Goal: Task Accomplishment & Management: Use online tool/utility

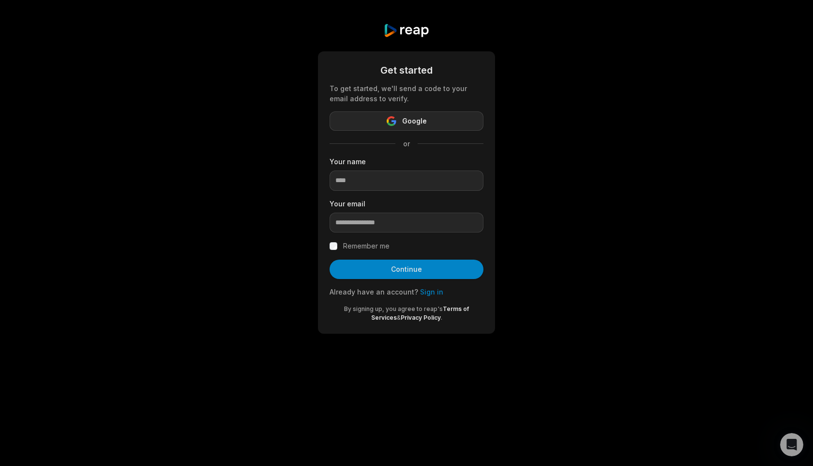
click at [429, 122] on button "Google" at bounding box center [407, 120] width 154 height 19
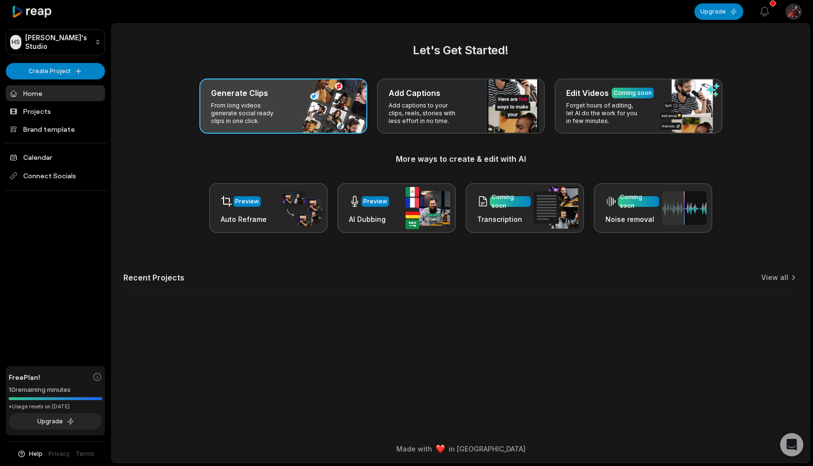
click at [290, 116] on div "Generate Clips From long videos generate social ready clips in one click." at bounding box center [283, 105] width 168 height 55
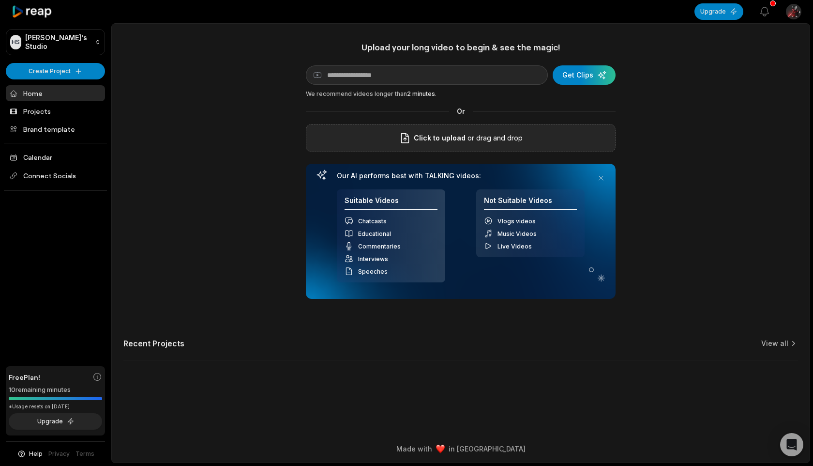
click at [411, 141] on icon at bounding box center [405, 138] width 12 height 12
click at [0, 0] on input "Click to upload" at bounding box center [0, 0] width 0 height 0
drag, startPoint x: 568, startPoint y: 77, endPoint x: 537, endPoint y: 109, distance: 44.5
click at [537, 105] on div "Upload your long video to begin & see the magic! YouTube link Get Clips We reco…" at bounding box center [461, 170] width 310 height 257
drag, startPoint x: 570, startPoint y: 92, endPoint x: 571, endPoint y: 87, distance: 5.1
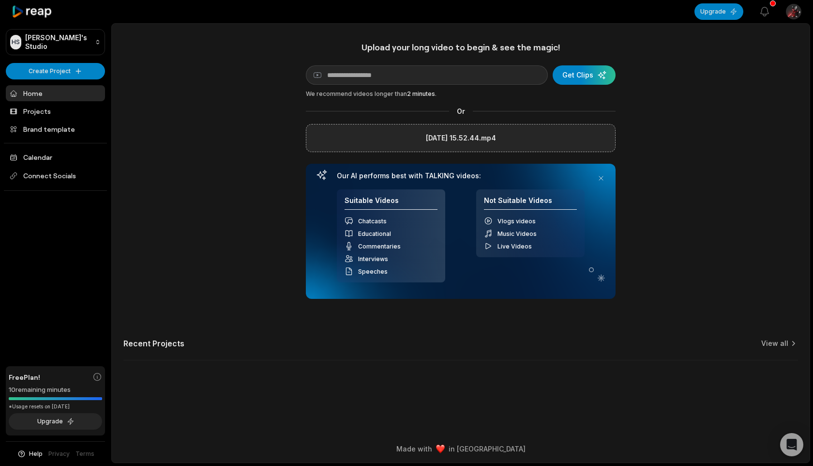
click at [570, 92] on div "We recommend videos longer than 2 minutes ." at bounding box center [461, 94] width 310 height 9
click at [572, 79] on div "submit" at bounding box center [584, 74] width 63 height 19
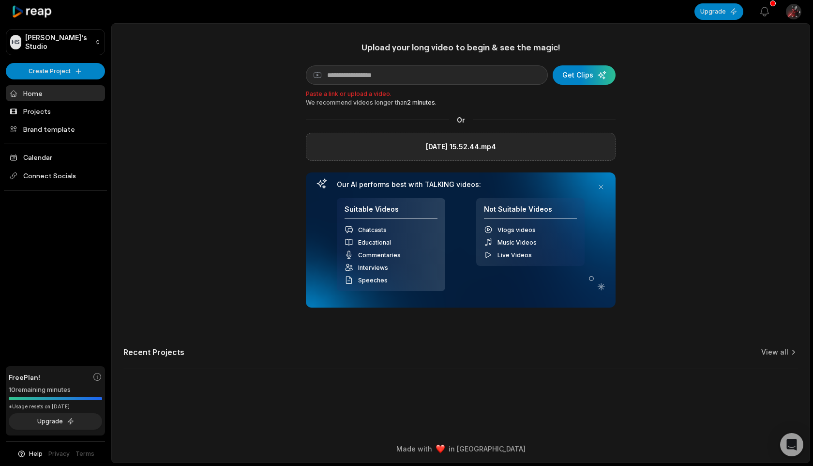
click at [495, 137] on div "[DATE] 15.52.44.mp4" at bounding box center [461, 147] width 310 height 28
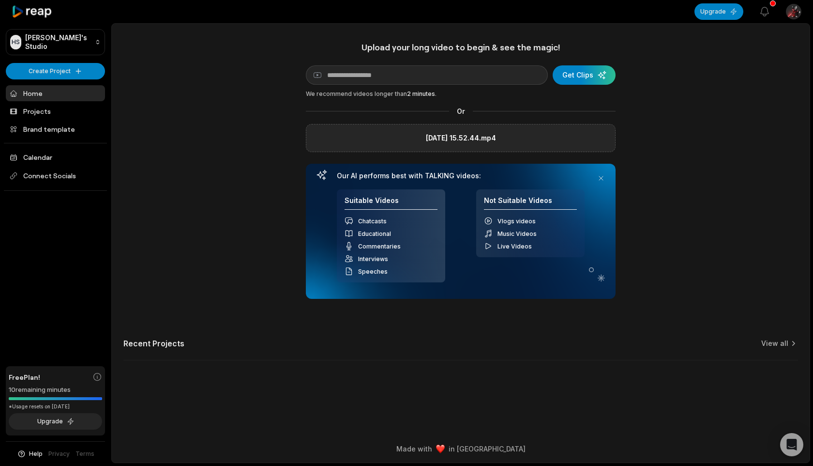
click at [409, 132] on div "[DATE] 15.52.44.mp4" at bounding box center [461, 138] width 310 height 28
click at [385, 198] on h4 "Suitable Videos" at bounding box center [391, 203] width 93 height 14
click at [426, 191] on div "Suitable Videos Chatcasts Educational Commentaries Interviews Speeches" at bounding box center [391, 235] width 108 height 93
click at [424, 169] on div "Our AI performs best with TALKING videos: Suitable Videos Chatcasts Educational…" at bounding box center [461, 231] width 310 height 135
click at [602, 178] on button at bounding box center [601, 178] width 14 height 14
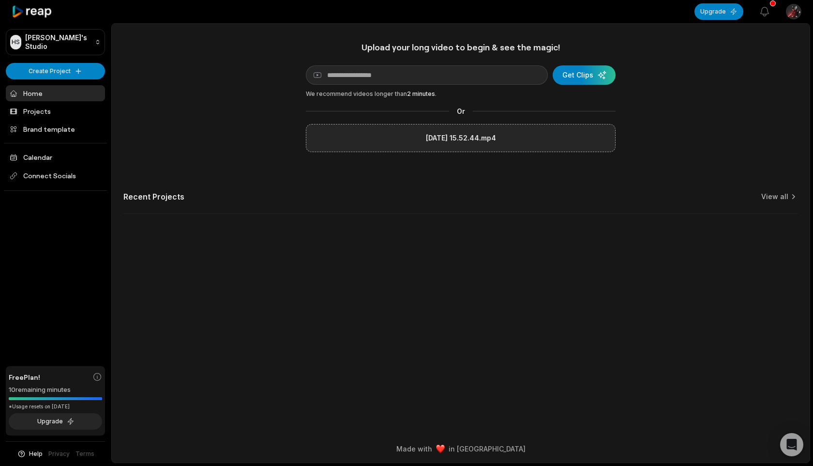
drag, startPoint x: 546, startPoint y: 135, endPoint x: 539, endPoint y: 273, distance: 138.2
click at [539, 273] on main "Upload your long video to begin & see the magic! YouTube link Get Clips We reco…" at bounding box center [461, 229] width 698 height 411
click at [535, 121] on div "Upload your long video to begin & see the magic! YouTube link Get Clips We reco…" at bounding box center [461, 97] width 310 height 110
click at [767, 198] on link "View all" at bounding box center [775, 197] width 27 height 10
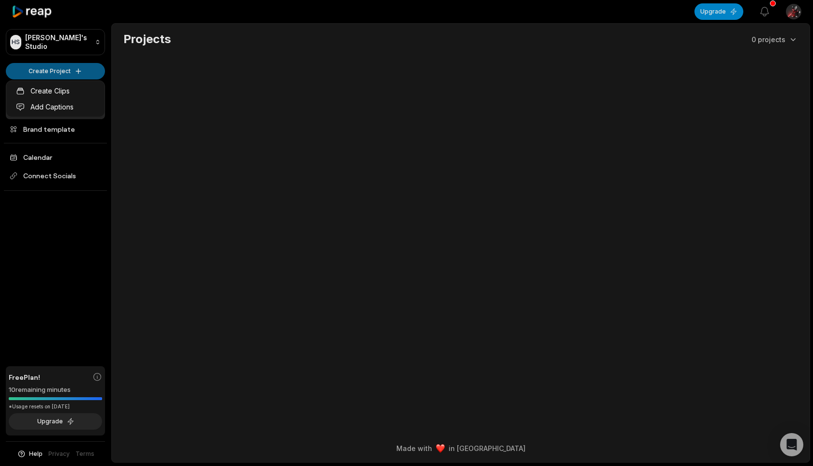
click at [70, 67] on html "НS [PERSON_NAME]'s Studio Create Project Home Projects Brand template Calendar …" at bounding box center [406, 233] width 813 height 466
click at [69, 89] on link "Create Clips" at bounding box center [55, 91] width 94 height 16
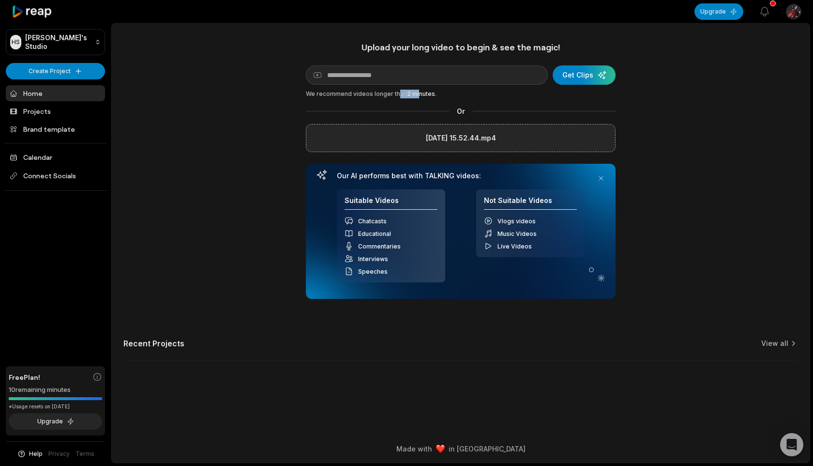
drag, startPoint x: 417, startPoint y: 96, endPoint x: 395, endPoint y: 95, distance: 22.3
click at [395, 95] on div "We recommend videos longer than 2 minutes ." at bounding box center [461, 94] width 310 height 9
click at [568, 63] on div "Upload your long video to begin & see the magic! YouTube link Get Clips We reco…" at bounding box center [461, 170] width 310 height 257
click at [510, 221] on span "Vlogs videos" at bounding box center [517, 220] width 38 height 7
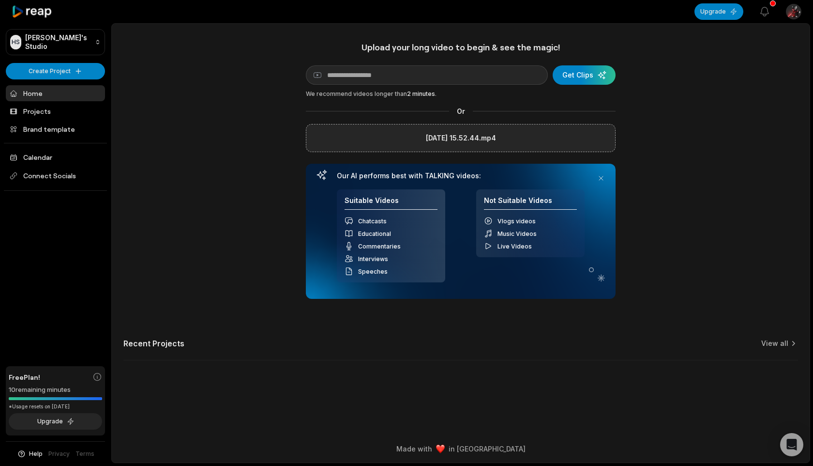
click at [416, 221] on div "Chatcasts" at bounding box center [391, 220] width 93 height 9
drag, startPoint x: 416, startPoint y: 186, endPoint x: 504, endPoint y: 153, distance: 94.5
click at [416, 186] on div "Our AI performs best with TALKING videos: Suitable Videos Chatcasts Educational…" at bounding box center [461, 226] width 248 height 111
click at [609, 179] on div "Our AI performs best with TALKING videos: Suitable Videos Chatcasts Educational…" at bounding box center [461, 231] width 310 height 135
click at [604, 179] on button at bounding box center [601, 178] width 14 height 14
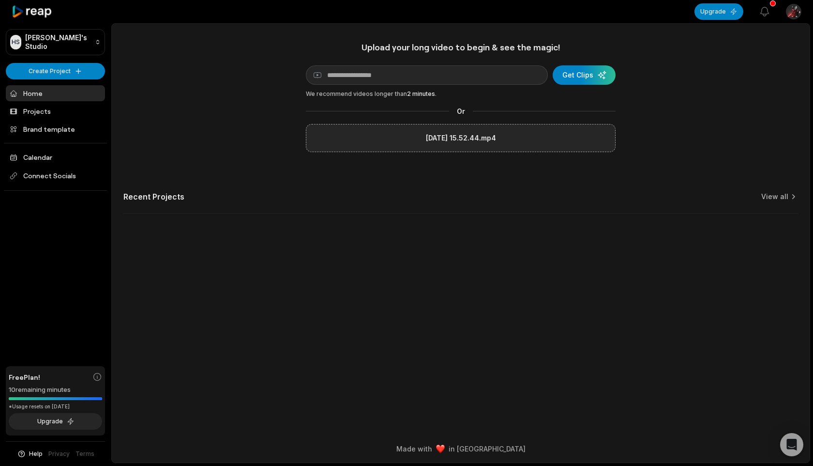
click at [592, 91] on div "We recommend videos longer than 2 minutes ." at bounding box center [461, 94] width 310 height 9
click at [592, 80] on div "submit" at bounding box center [584, 74] width 63 height 19
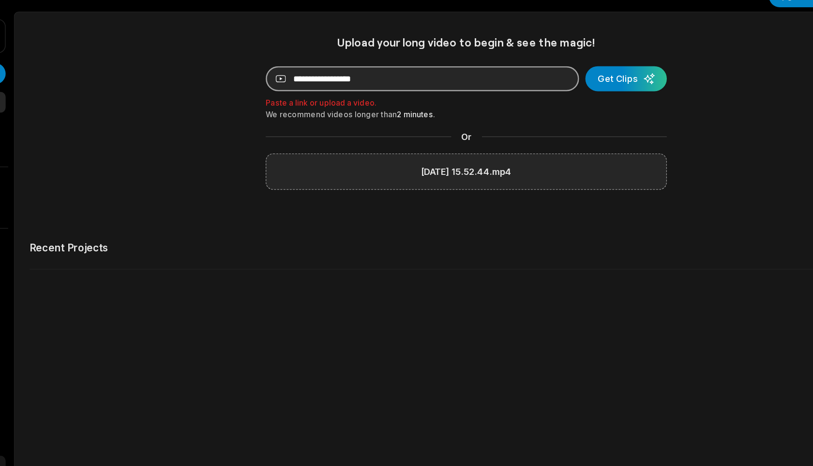
click at [431, 75] on input at bounding box center [427, 74] width 242 height 19
click at [471, 167] on div "Upload your long video to begin & see the magic! YouTube link Get Clips Paste a…" at bounding box center [461, 138] width 698 height 192
click at [471, 159] on div "[DATE] 15.52.44.mp4" at bounding box center [461, 147] width 310 height 28
